Goal: Find specific page/section: Find specific page/section

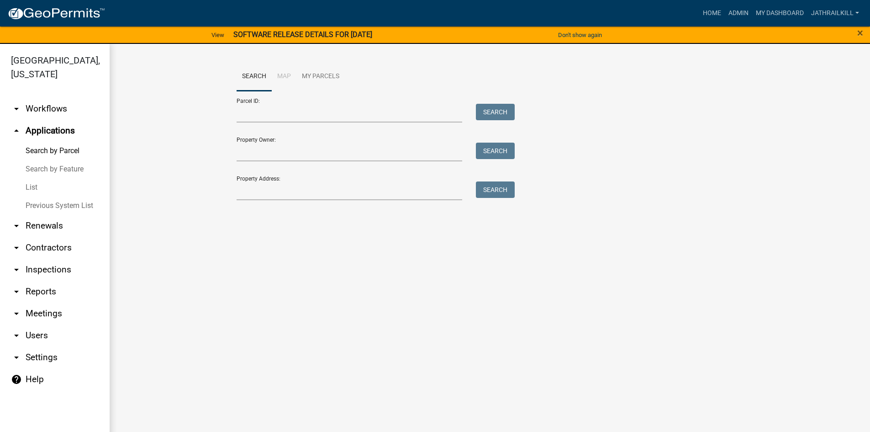
click at [64, 98] on link "arrow_drop_down Workflows" at bounding box center [55, 109] width 110 height 22
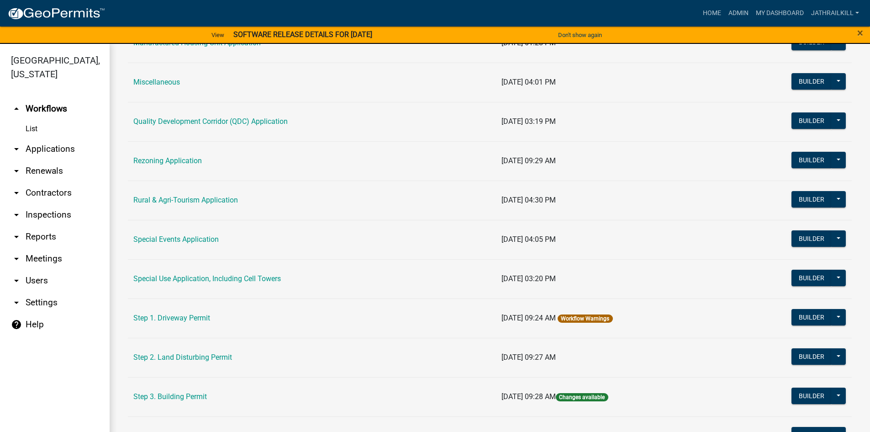
scroll to position [411, 0]
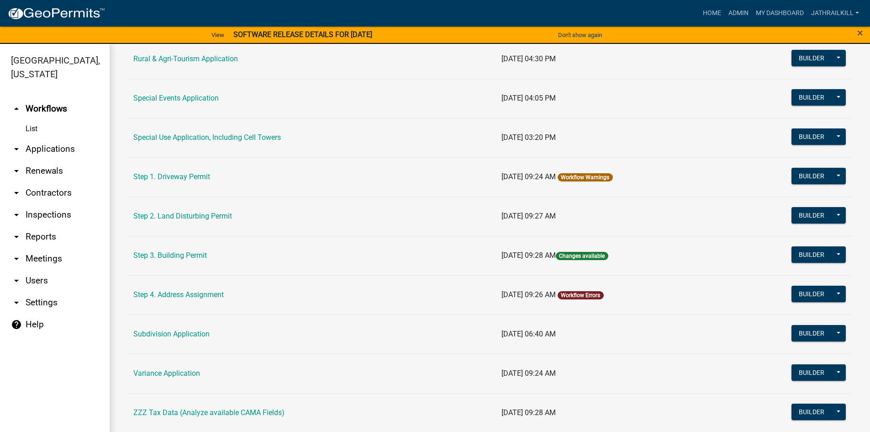
click at [196, 248] on td "Step 3. Building Permit" at bounding box center [312, 255] width 368 height 39
click at [197, 252] on link "Step 3. Building Permit" at bounding box center [170, 255] width 74 height 9
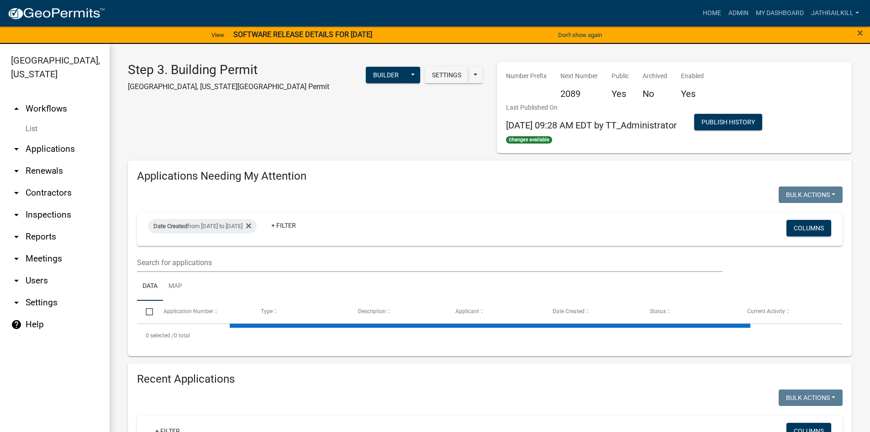
select select "2: 50"
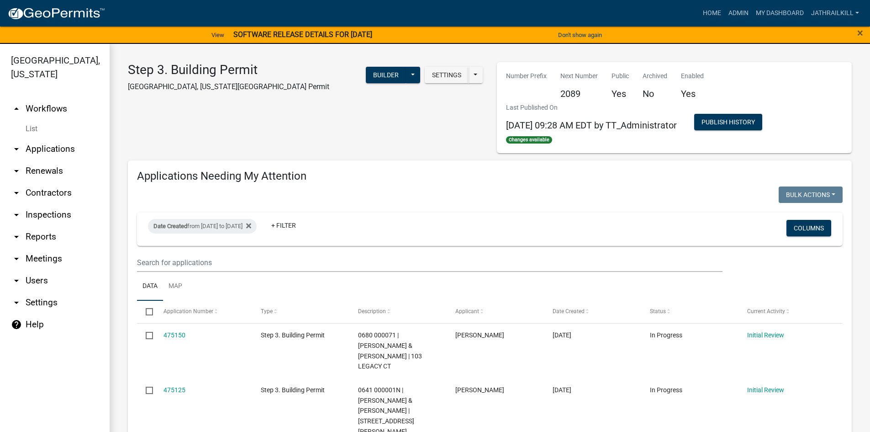
click at [42, 98] on link "arrow_drop_up Workflows" at bounding box center [55, 109] width 110 height 22
